Goal: Find contact information: Find contact information

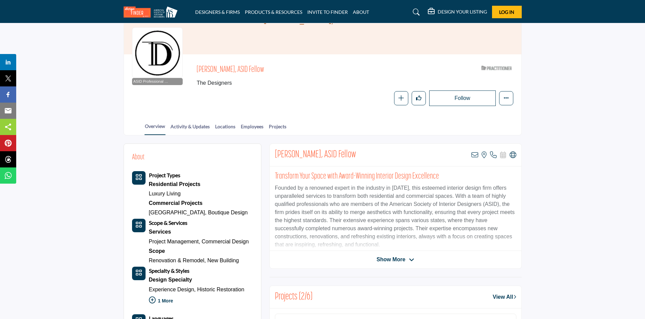
scroll to position [67, 0]
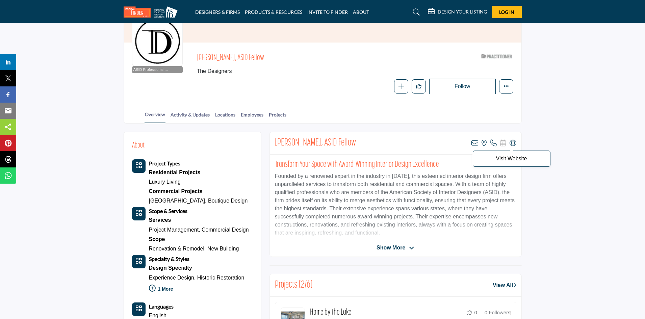
click at [513, 140] on icon at bounding box center [512, 143] width 7 height 7
drag, startPoint x: 274, startPoint y: 139, endPoint x: 317, endPoint y: 142, distance: 43.6
click at [317, 142] on div "[PERSON_NAME], ASID Fellow View email address of this listing View the location…" at bounding box center [395, 143] width 251 height 23
copy h2 "[PERSON_NAME]"
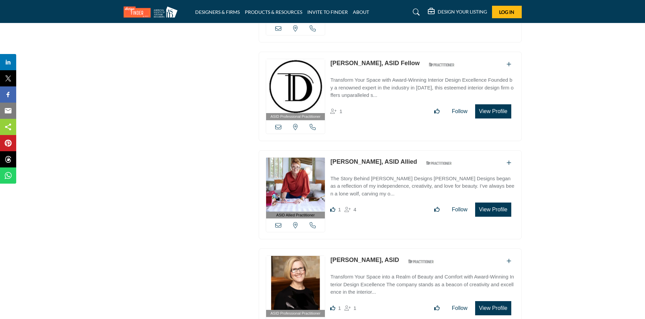
scroll to position [1856, 0]
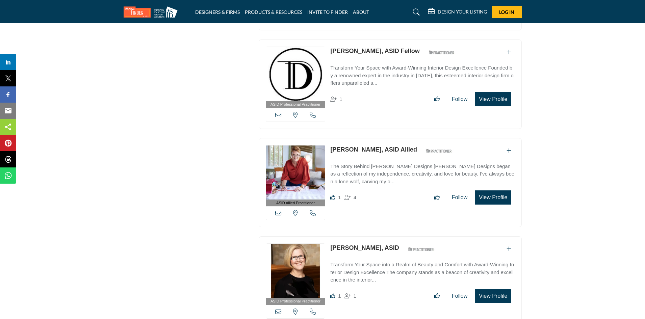
drag, startPoint x: 327, startPoint y: 142, endPoint x: 371, endPoint y: 141, distance: 43.6
click at [371, 141] on div "ASID Allied Practitioner ASID Allied Practitioners have successfully completed …" at bounding box center [390, 182] width 263 height 89
copy div "View the location of this listing Call Number Saskia Snyder"
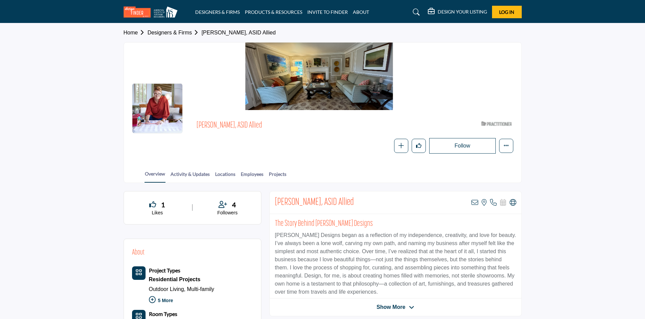
click at [0, 0] on div at bounding box center [0, 0] width 0 height 0
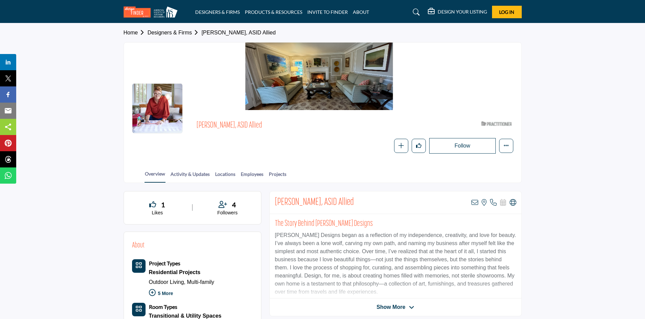
click at [508, 201] on div "View email address of this listing View the location of this listing Call Numbe…" at bounding box center [493, 202] width 45 height 7
click at [514, 204] on icon at bounding box center [512, 202] width 7 height 7
